Goal: Communication & Community: Answer question/provide support

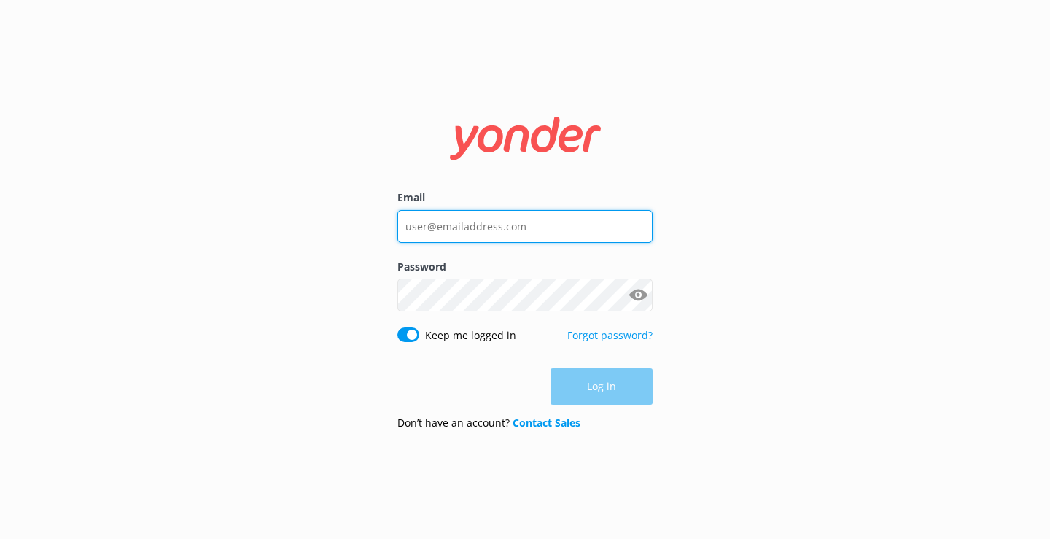
click at [470, 232] on input "Email" at bounding box center [525, 226] width 255 height 33
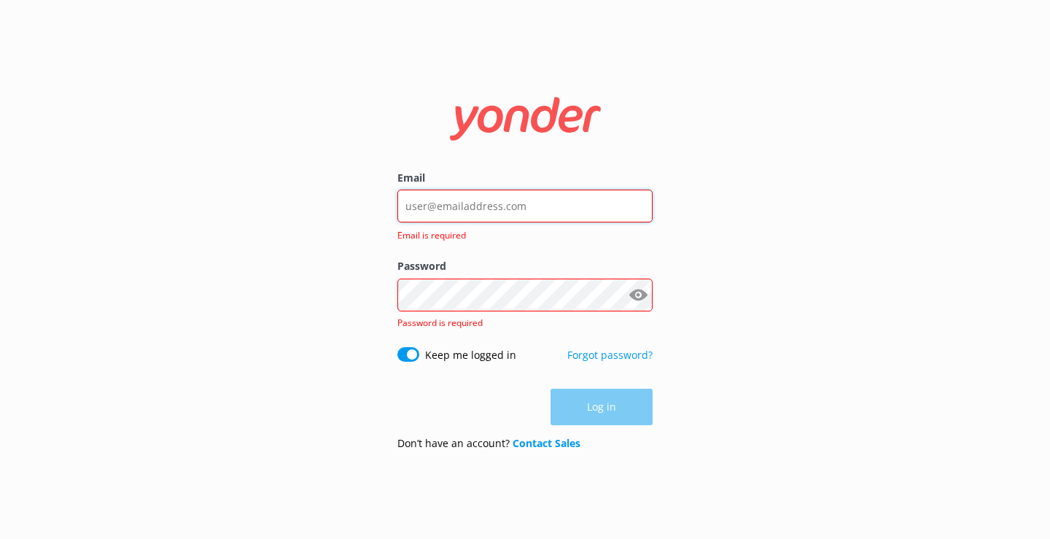
type input "[EMAIL_ADDRESS][DOMAIN_NAME]"
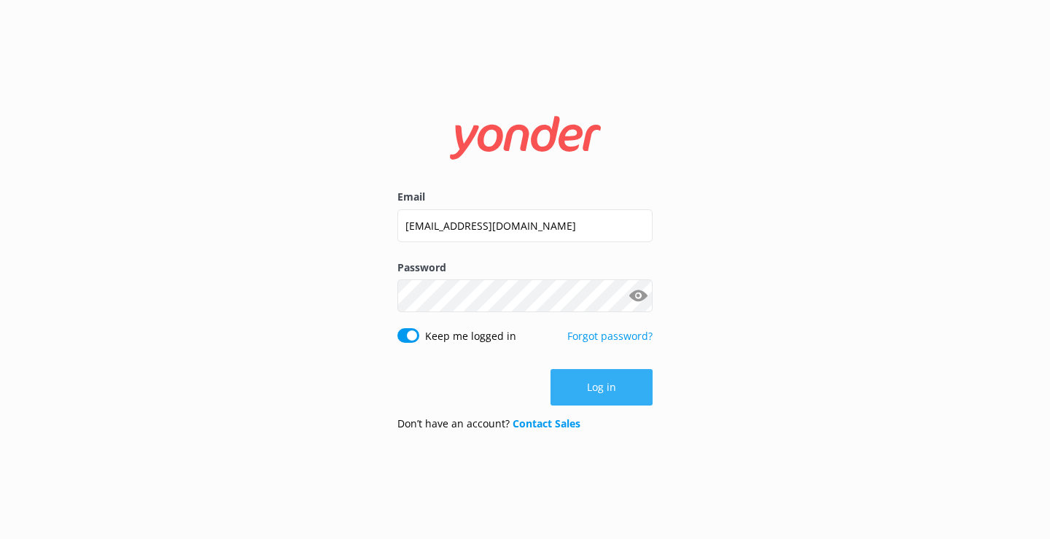
click at [610, 398] on button "Log in" at bounding box center [602, 387] width 102 height 36
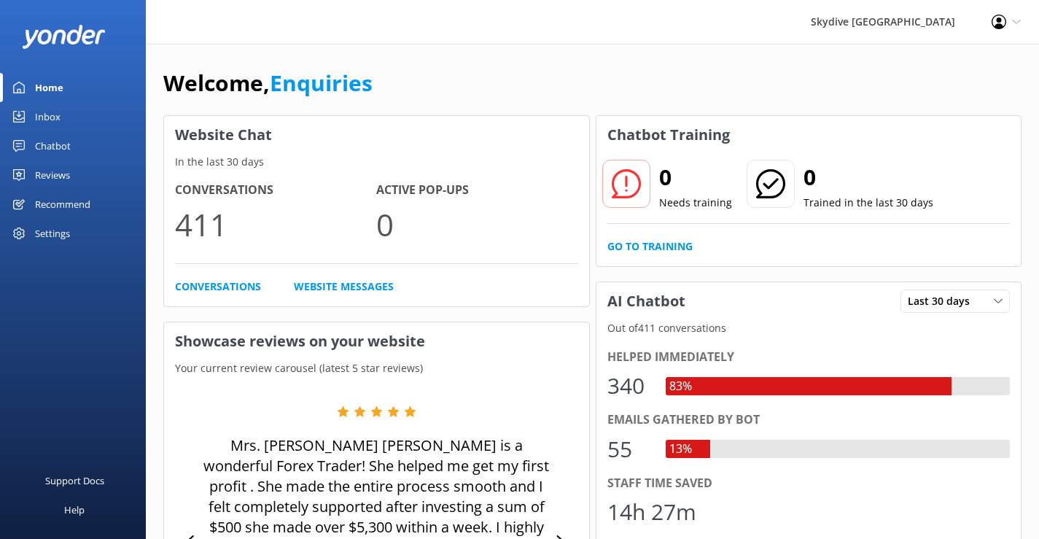
click at [58, 137] on div "Chatbot" at bounding box center [53, 145] width 36 height 29
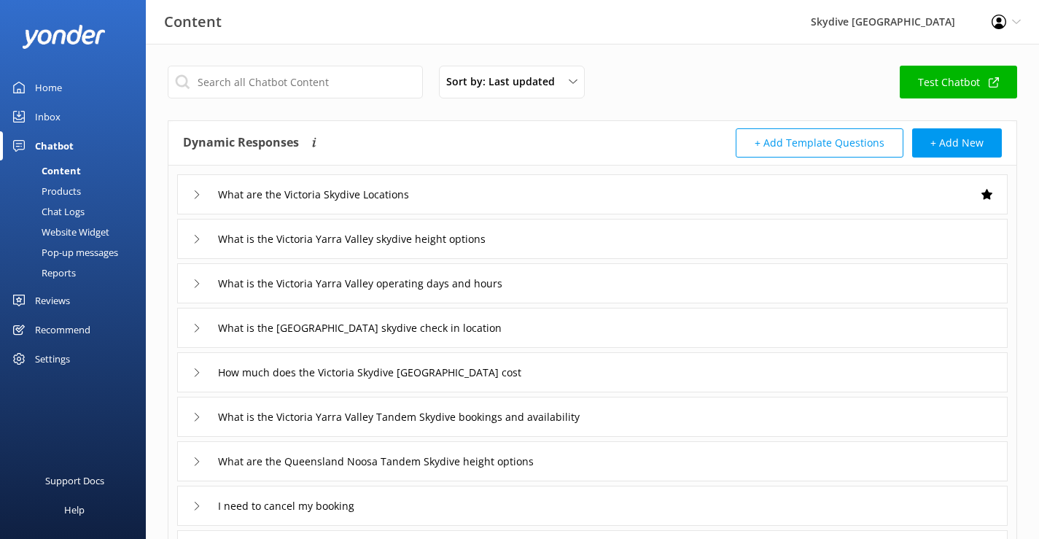
click at [57, 120] on div "Inbox" at bounding box center [48, 116] width 26 height 29
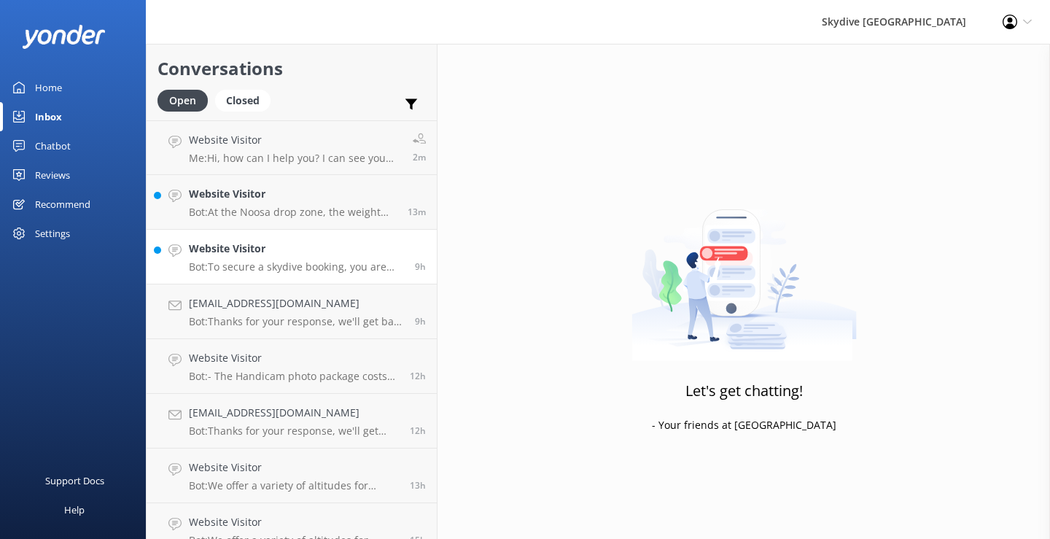
click at [280, 275] on link "Website Visitor Bot: To secure a skydive booking, you are required to make full…" at bounding box center [292, 257] width 290 height 55
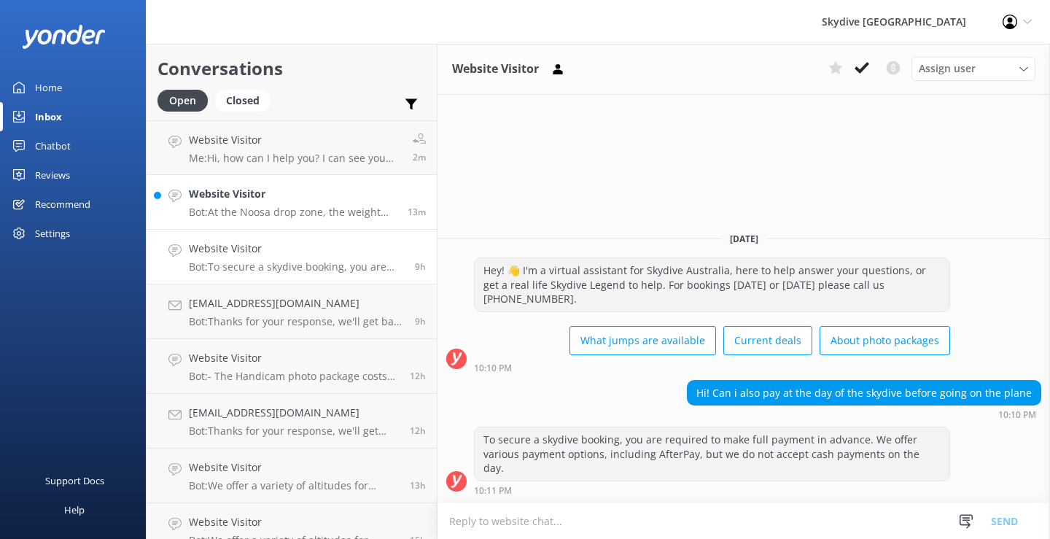
click at [283, 195] on h4 "Website Visitor" at bounding box center [293, 194] width 208 height 16
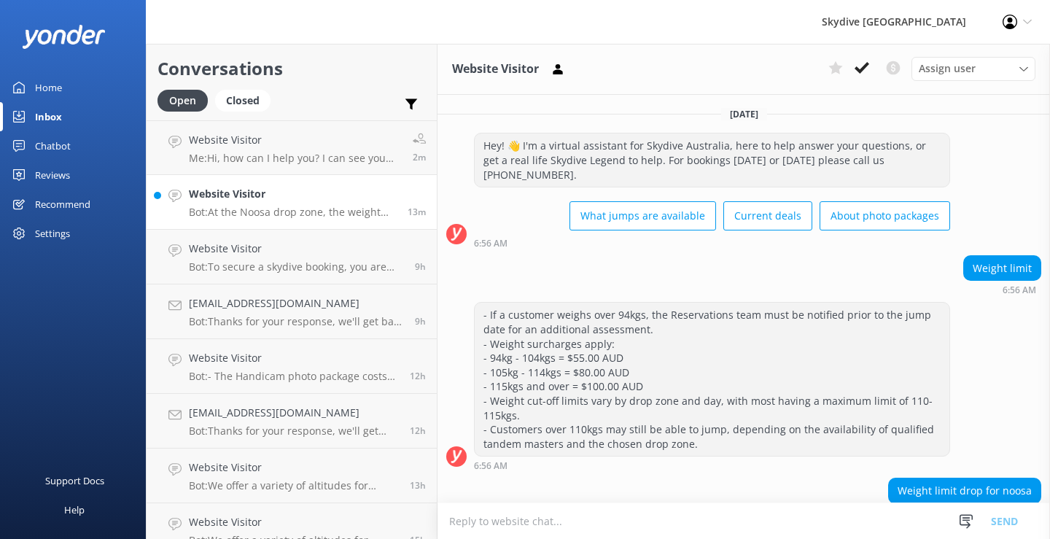
scroll to position [159, 0]
